Goal: Task Accomplishment & Management: Manage account settings

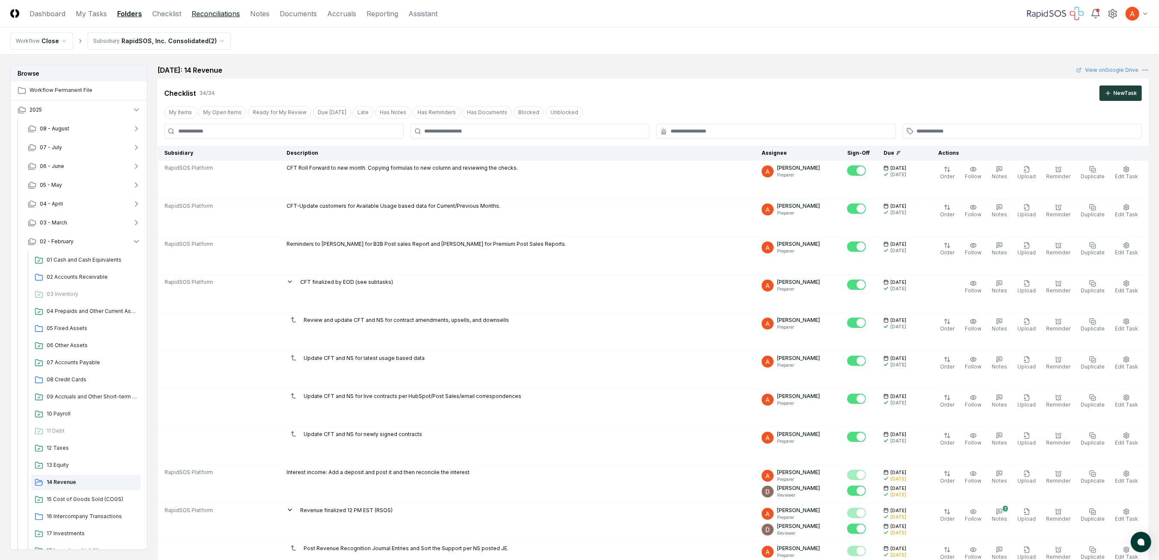
click at [203, 18] on link "Reconciliations" at bounding box center [216, 14] width 48 height 10
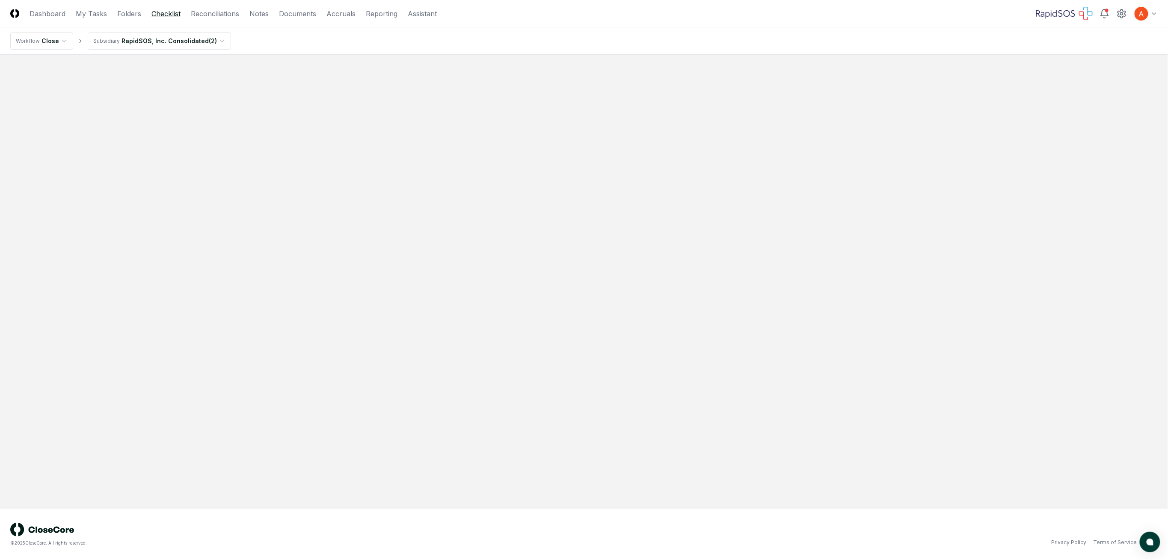
click at [164, 17] on link "Checklist" at bounding box center [165, 14] width 29 height 10
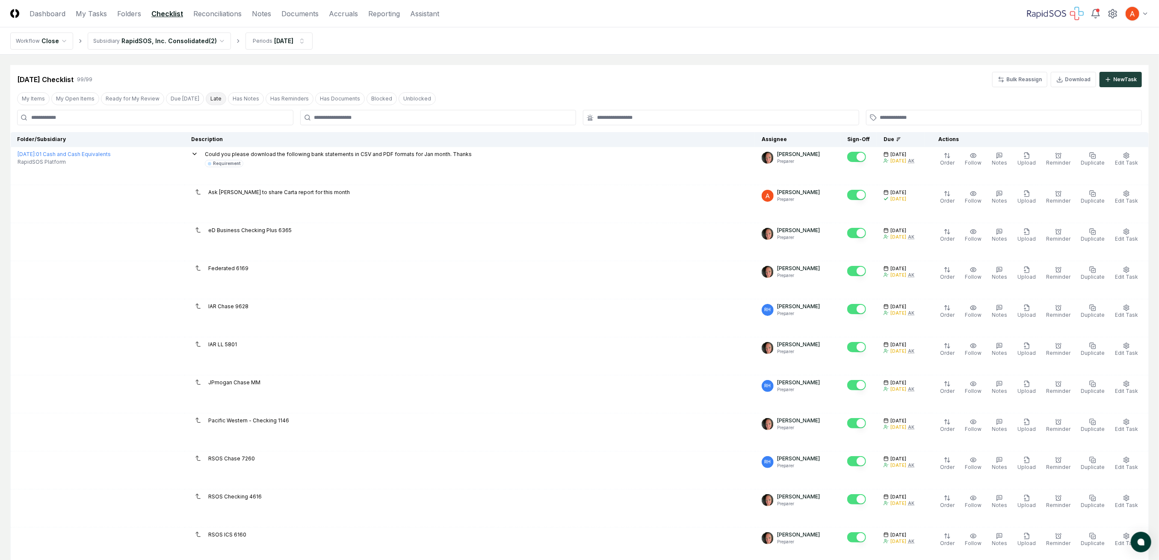
click at [206, 98] on button "Late" at bounding box center [216, 98] width 21 height 13
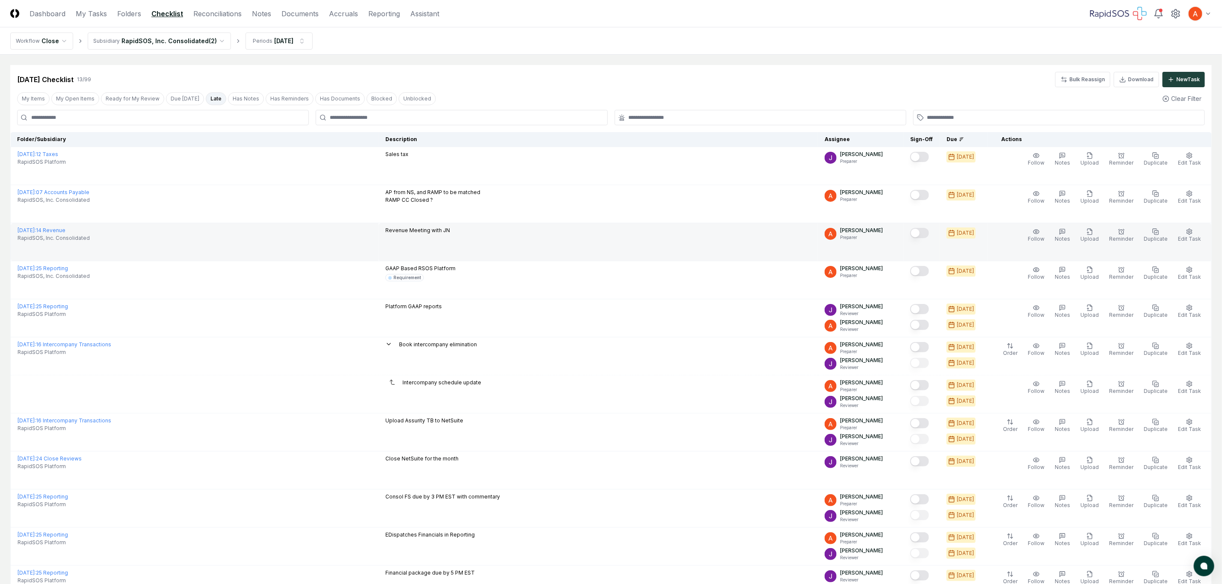
click at [925, 232] on button "Mark complete" at bounding box center [919, 233] width 19 height 10
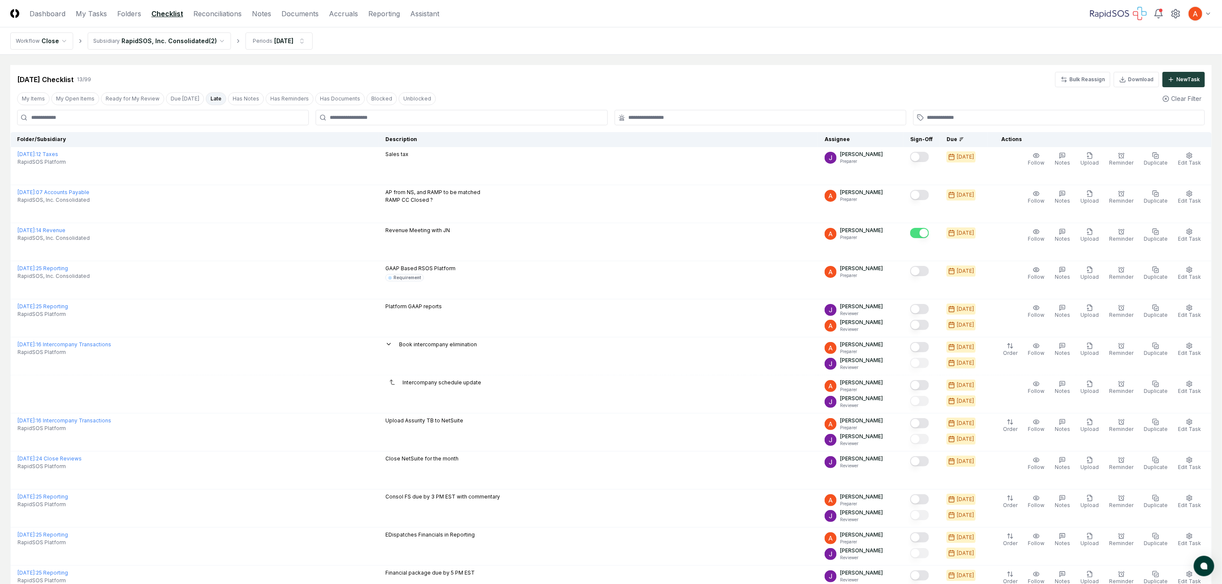
click at [206, 95] on button "Late" at bounding box center [216, 98] width 21 height 13
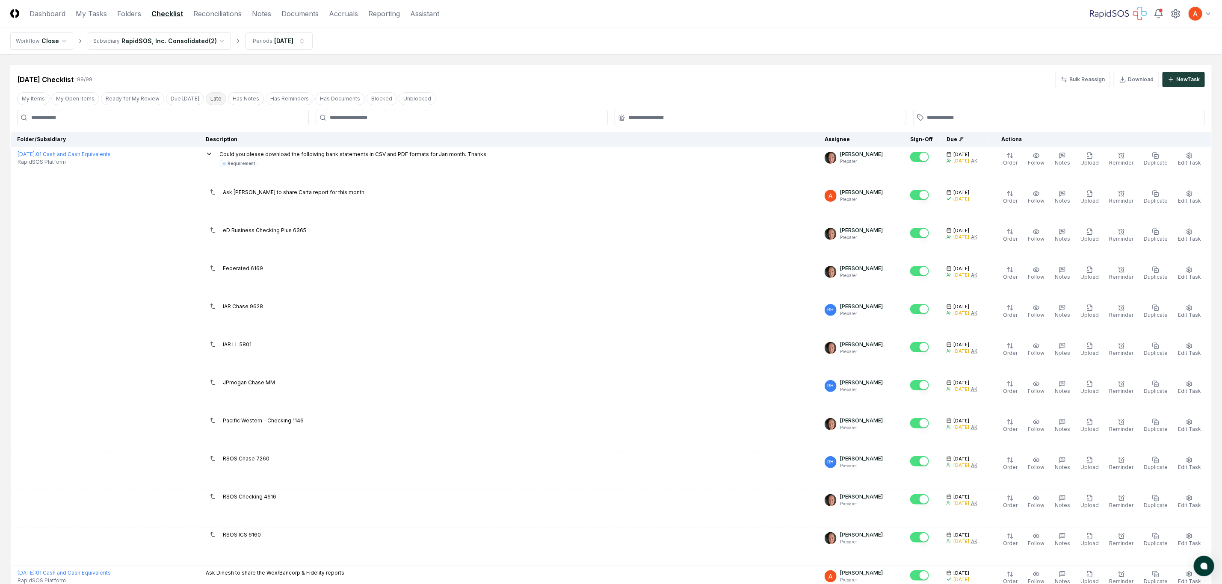
click at [213, 101] on button "Late" at bounding box center [216, 98] width 21 height 13
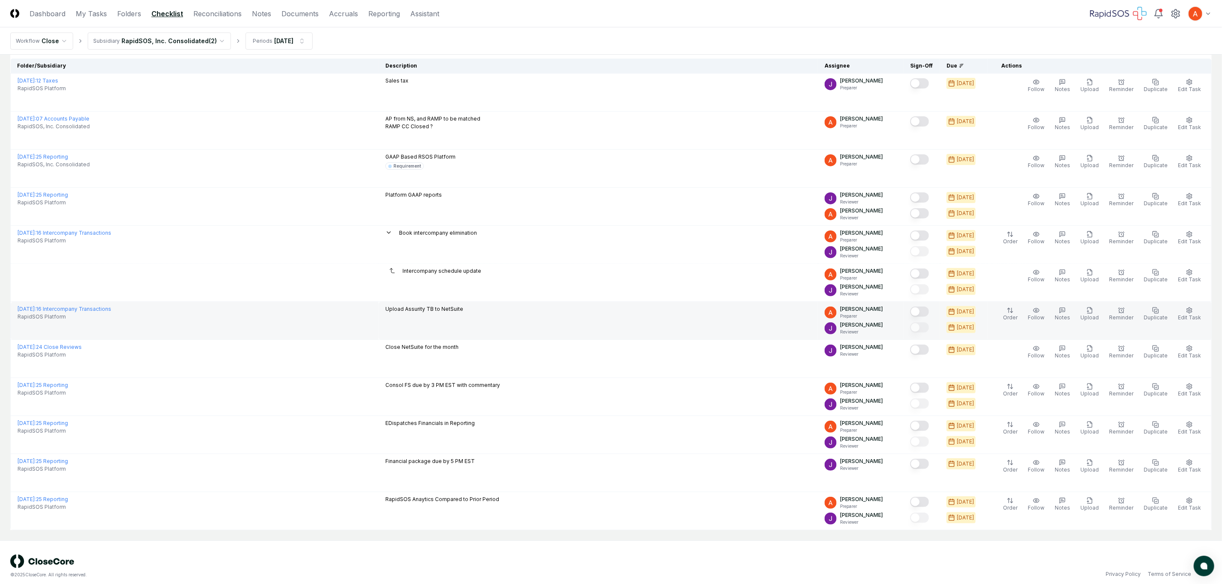
scroll to position [85, 0]
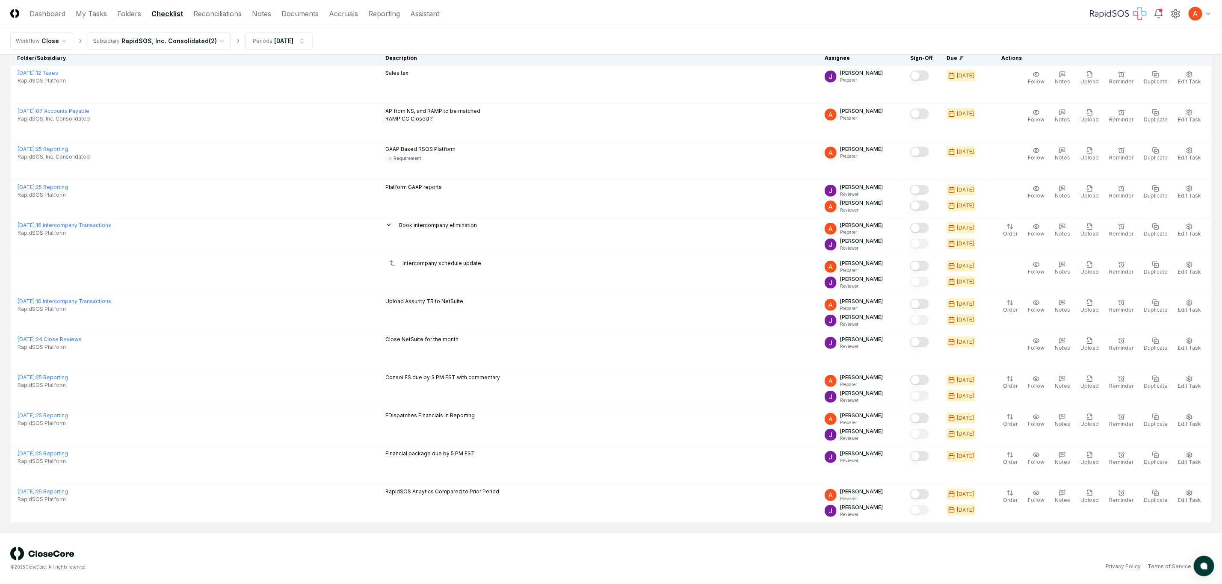
click at [529, 35] on nav "Workflow Close Subsidiary RapidSOS, Inc. Consolidated ( 2 ) Periods [DATE]" at bounding box center [611, 40] width 1222 height 27
